Goal: Navigation & Orientation: Locate item on page

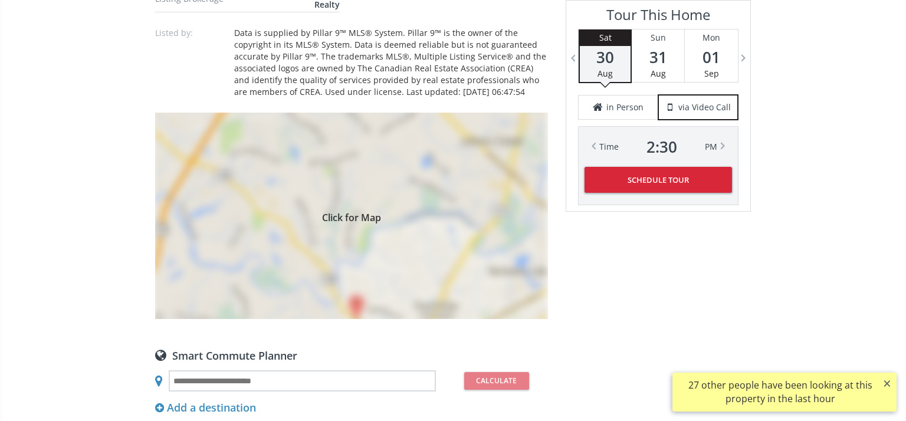
scroll to position [915, 0]
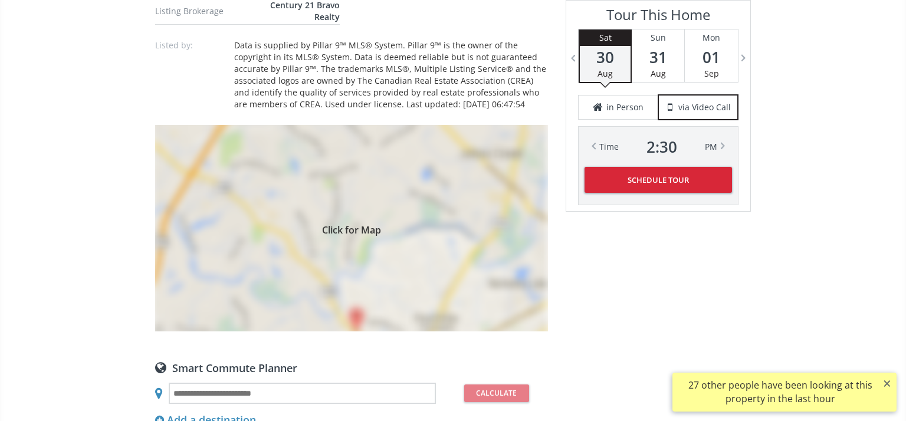
click at [364, 225] on span "Click for Map" at bounding box center [351, 228] width 393 height 9
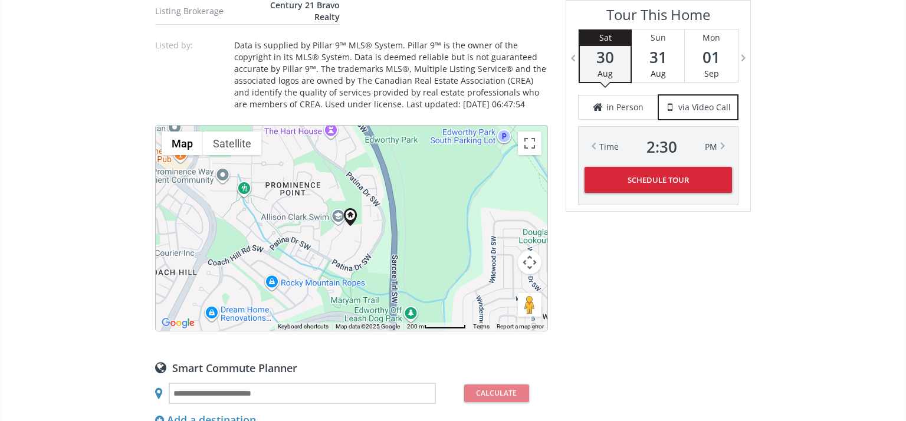
scroll to position [920, 0]
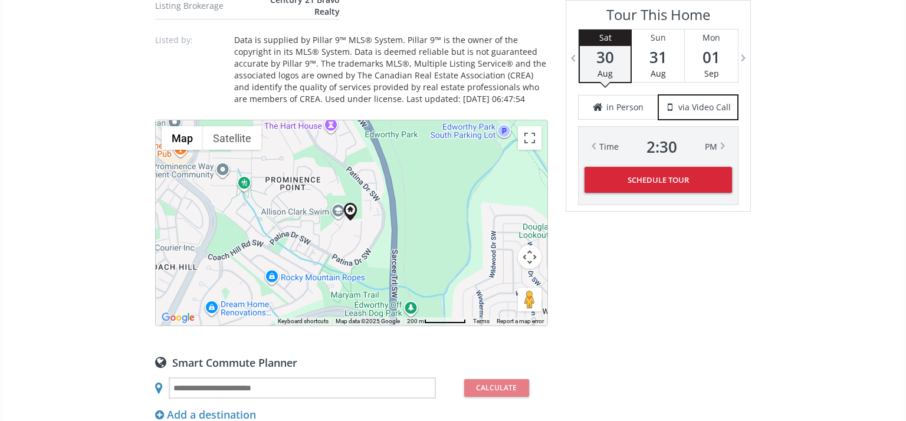
click at [441, 243] on div at bounding box center [352, 222] width 392 height 205
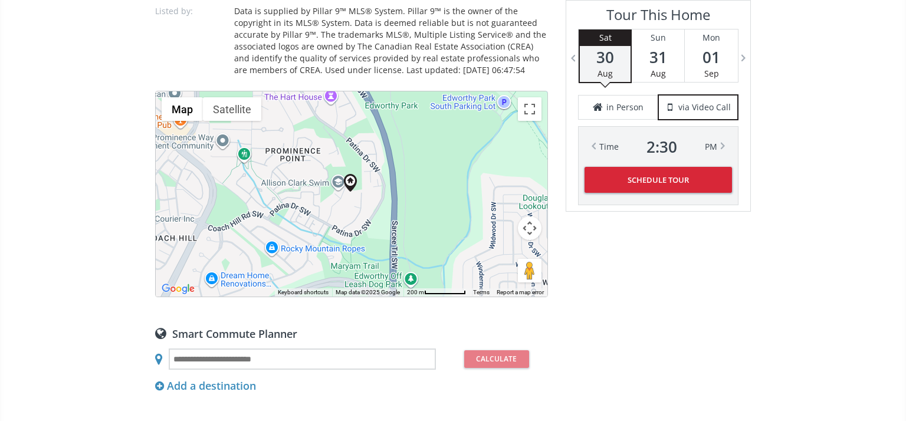
scroll to position [951, 0]
click at [181, 106] on button "Map" at bounding box center [182, 108] width 41 height 24
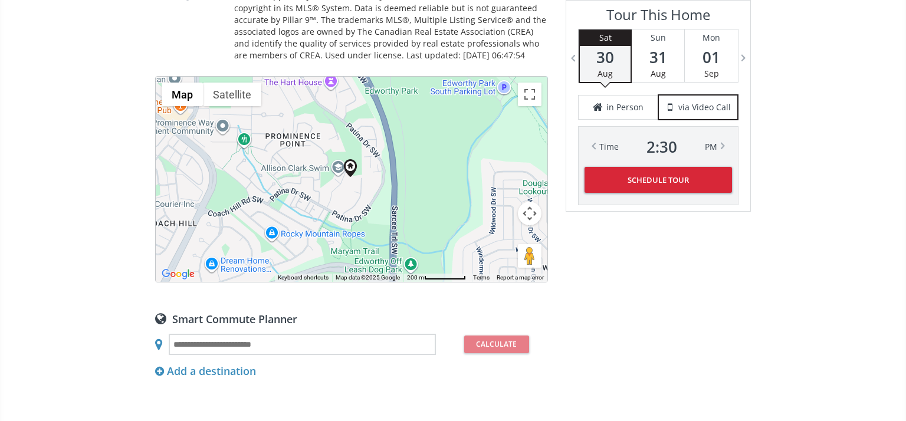
scroll to position [958, 0]
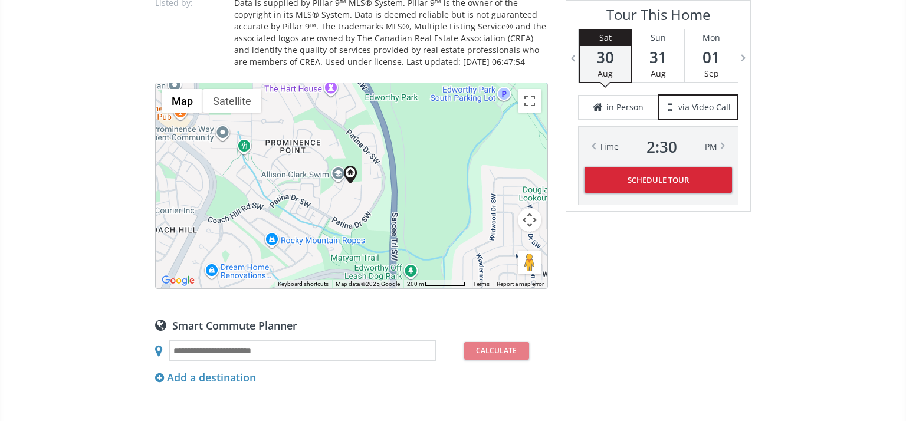
click at [224, 199] on div at bounding box center [352, 185] width 392 height 205
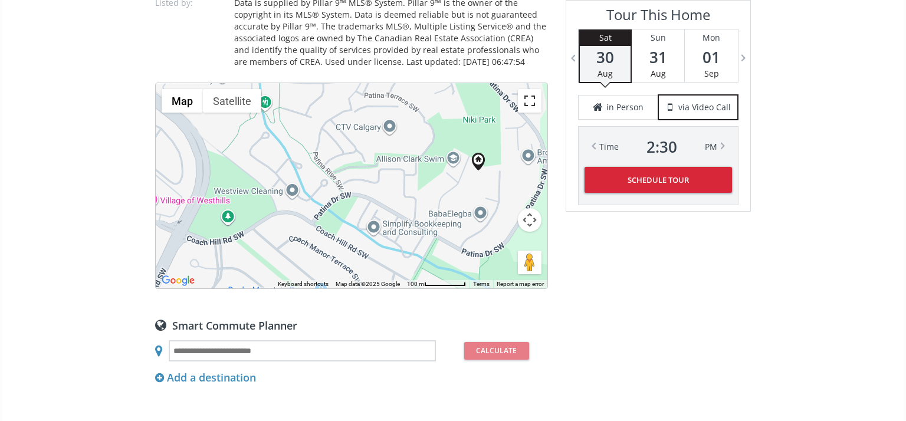
click at [529, 103] on button "Toggle fullscreen view" at bounding box center [530, 101] width 24 height 24
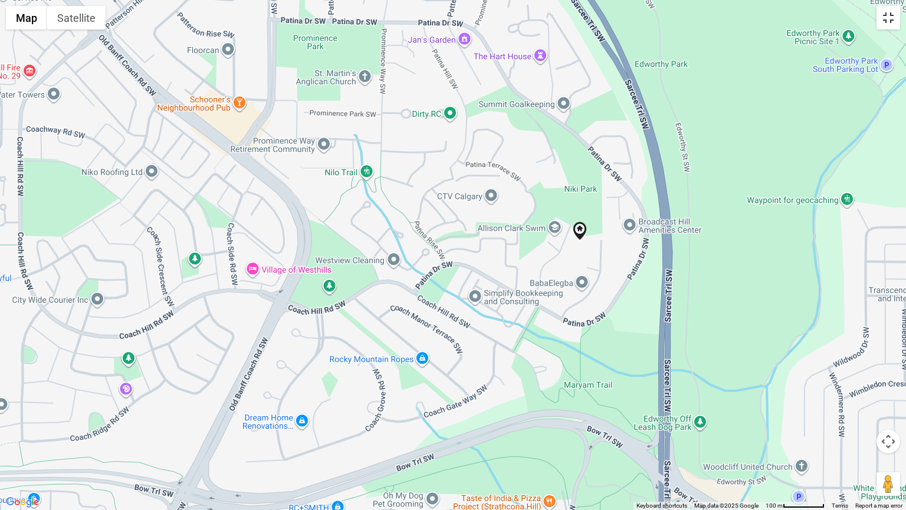
click at [885, 21] on button "Toggle fullscreen view" at bounding box center [889, 18] width 24 height 24
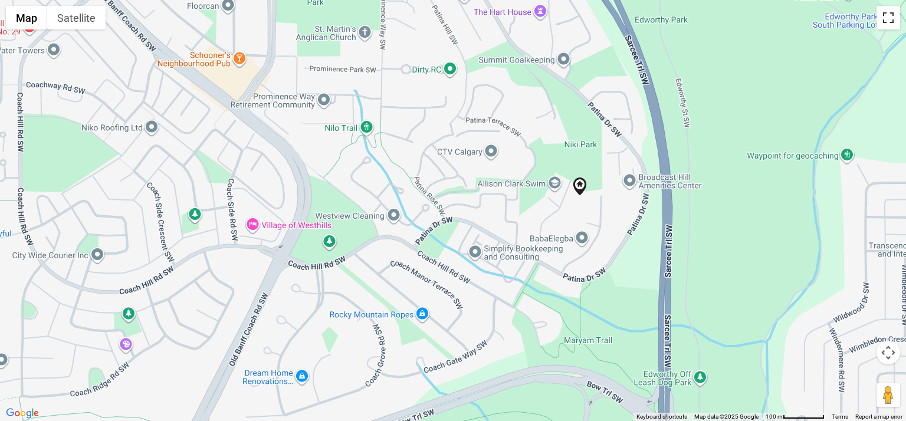
scroll to position [188, 0]
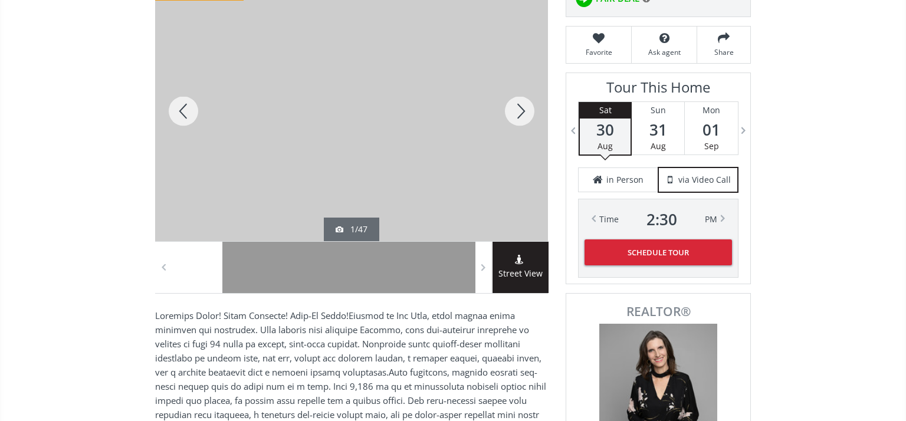
click at [474, 111] on div at bounding box center [351, 111] width 393 height 260
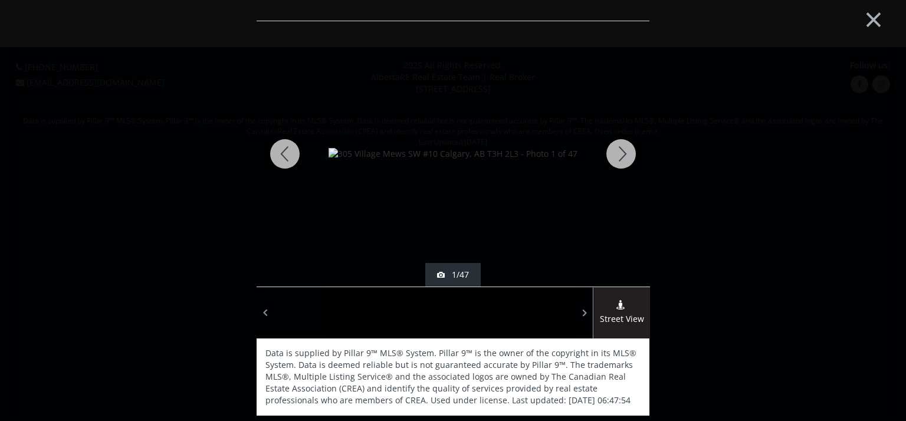
click at [622, 154] on div at bounding box center [621, 154] width 57 height 266
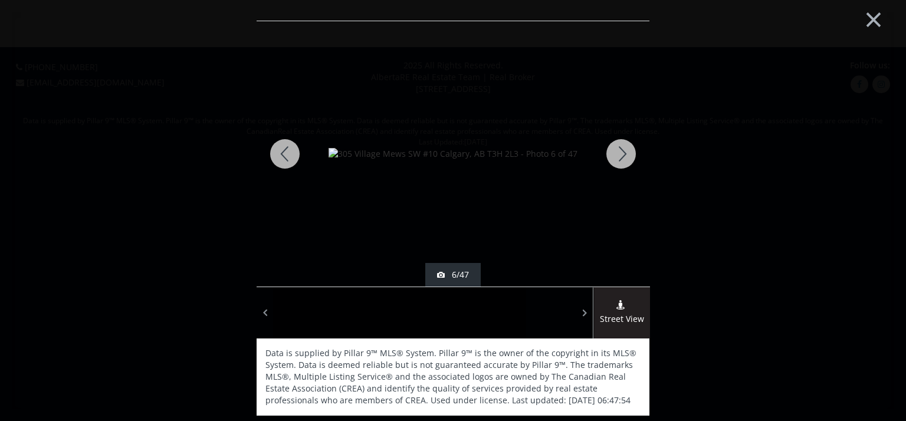
click at [622, 154] on div at bounding box center [621, 154] width 57 height 266
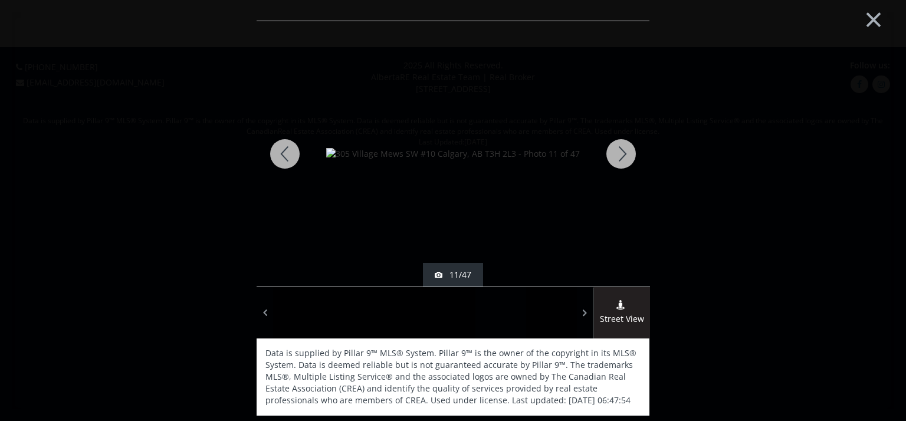
click at [622, 154] on div at bounding box center [621, 154] width 57 height 266
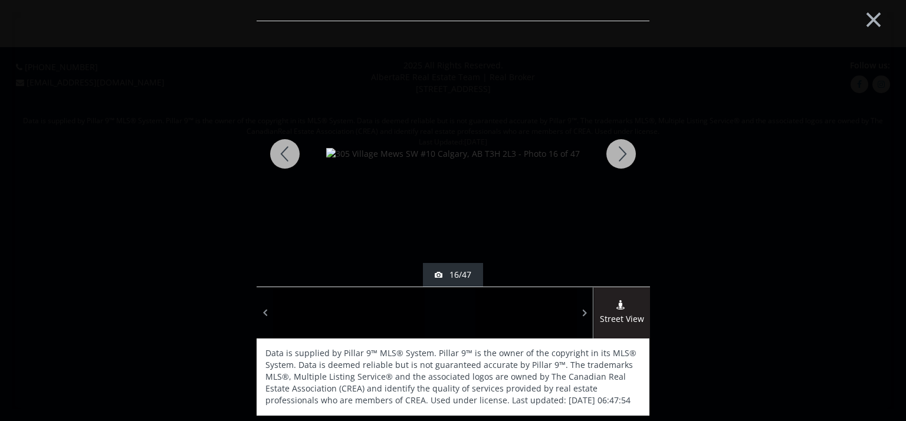
click at [622, 154] on div at bounding box center [621, 154] width 57 height 266
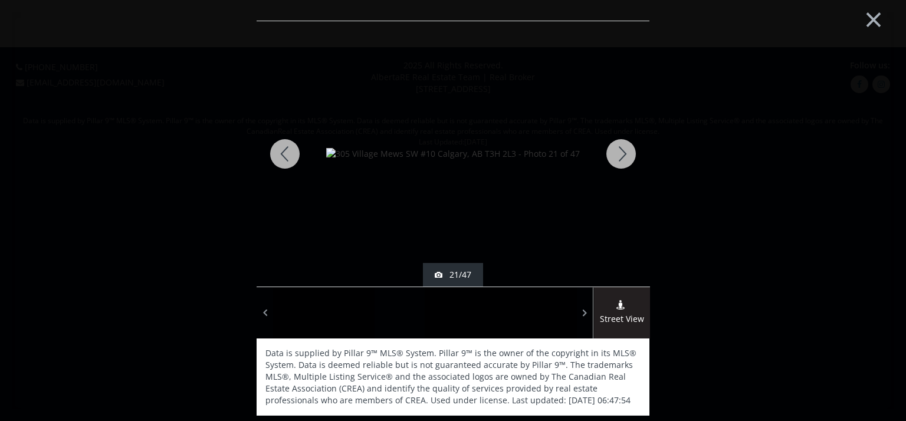
click at [622, 154] on div at bounding box center [621, 154] width 57 height 266
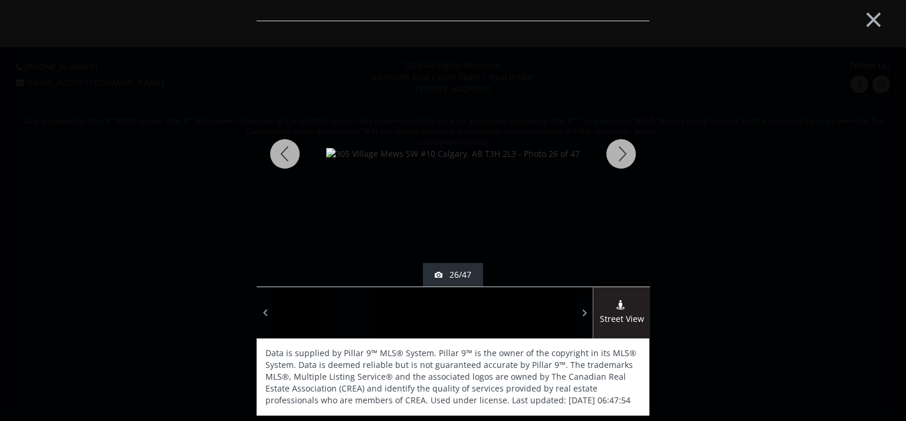
click at [622, 154] on div at bounding box center [621, 154] width 57 height 266
click at [872, 18] on button "×" at bounding box center [873, 18] width 65 height 48
